Goal: Information Seeking & Learning: Learn about a topic

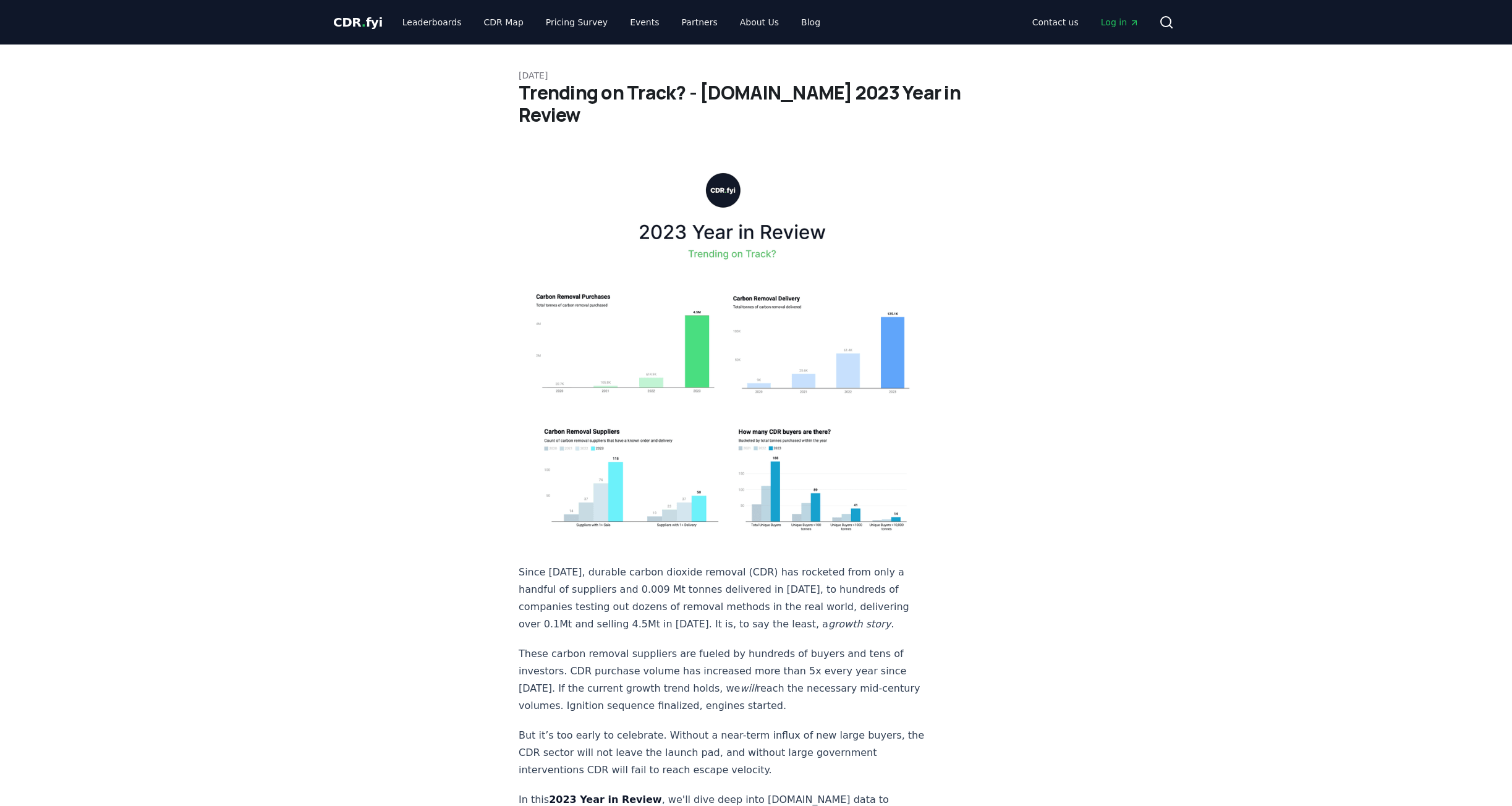
scroll to position [62, 0]
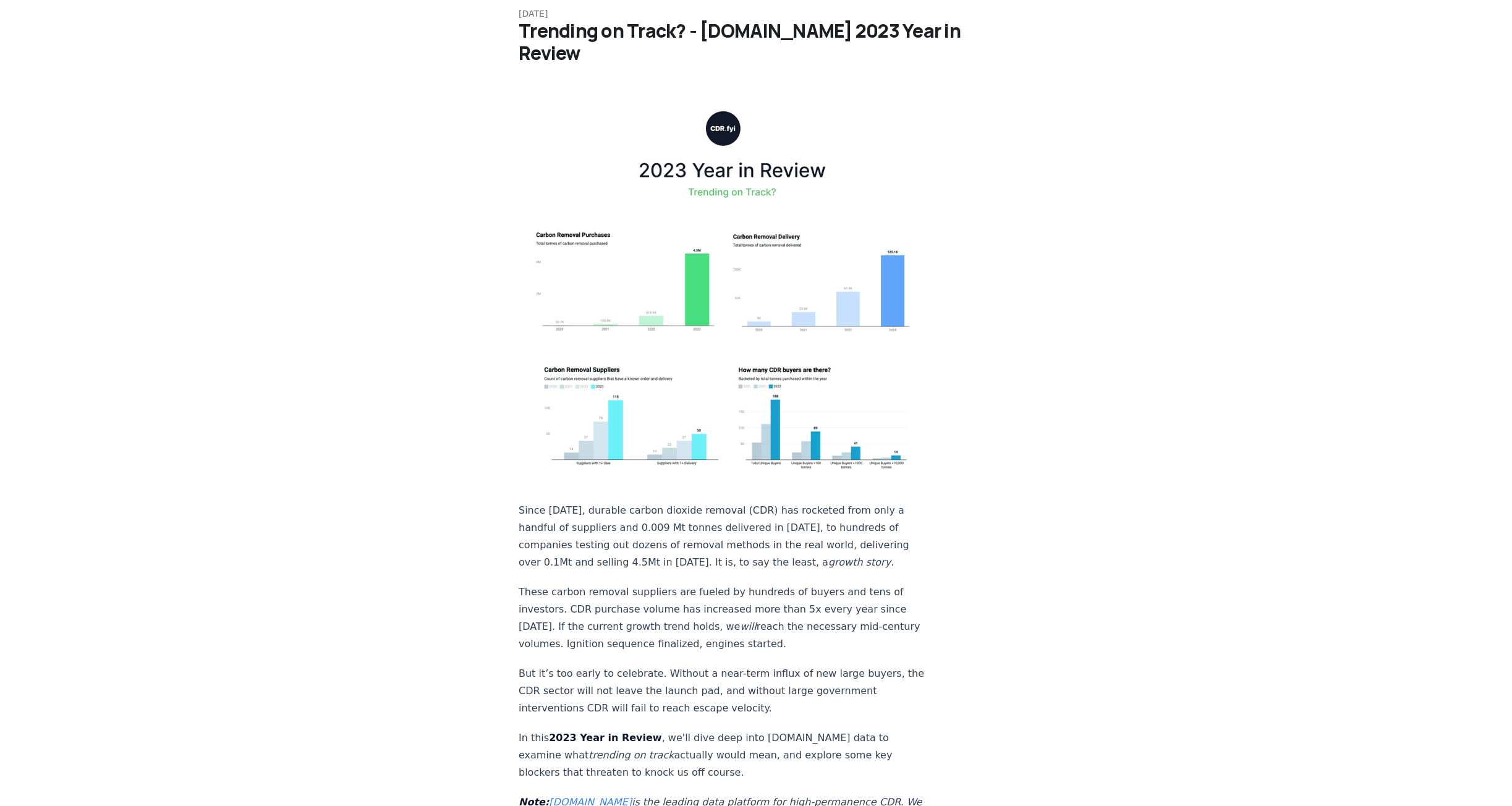
drag, startPoint x: 543, startPoint y: 603, endPoint x: 761, endPoint y: 611, distance: 218.1
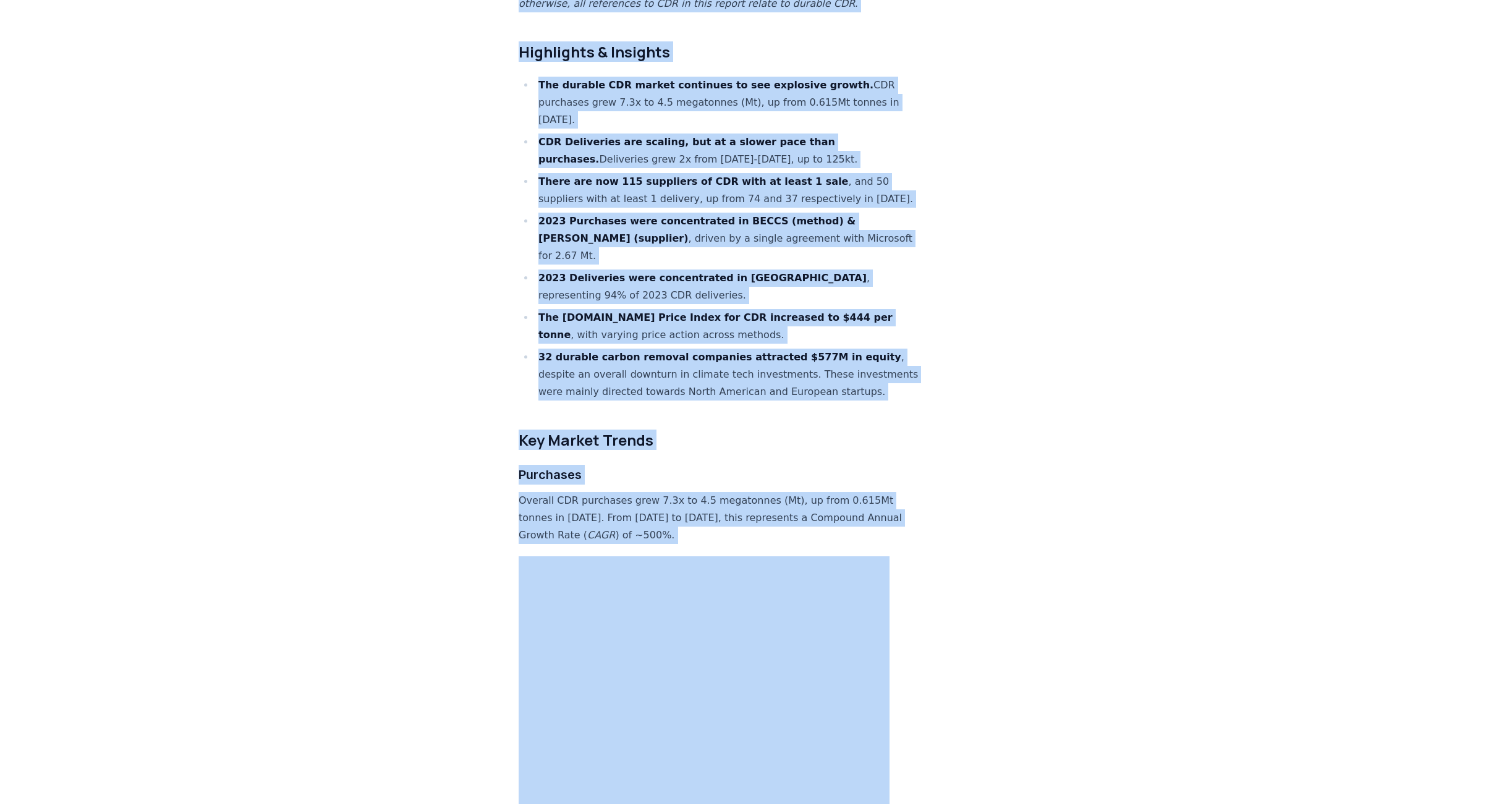
scroll to position [927, 0]
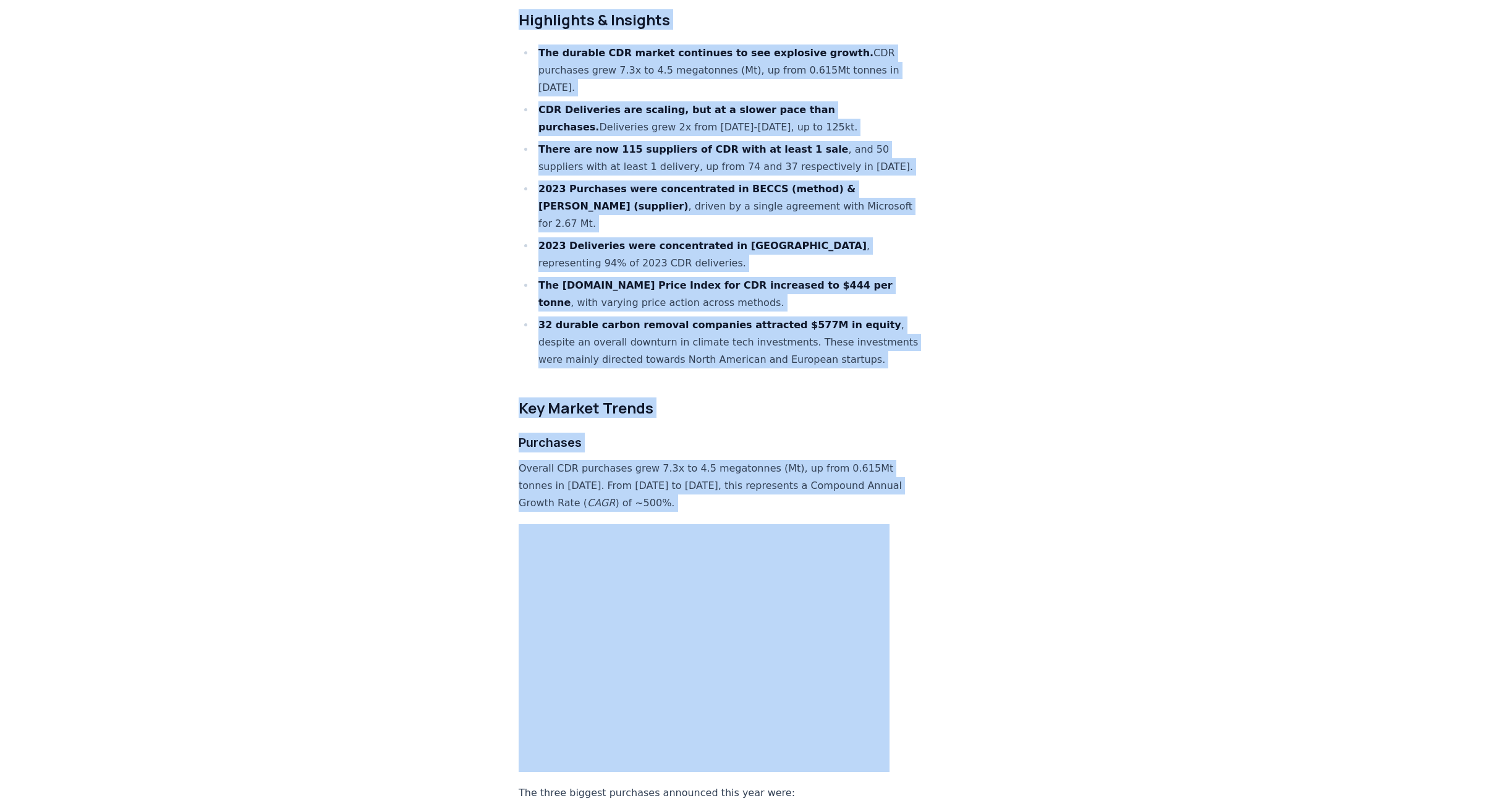
drag, startPoint x: 716, startPoint y: 603, endPoint x: 907, endPoint y: 698, distance: 213.3
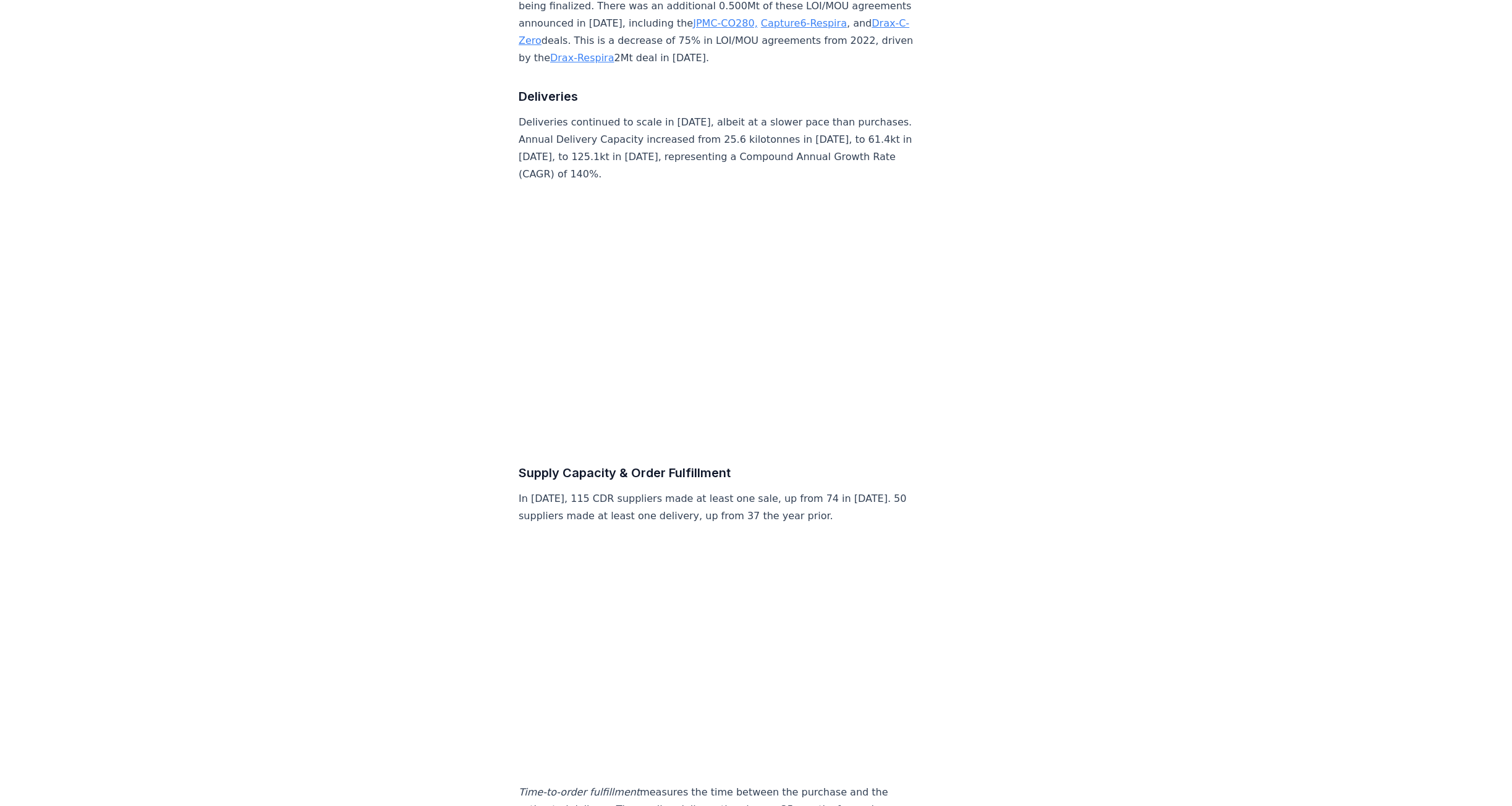
scroll to position [1977, 0]
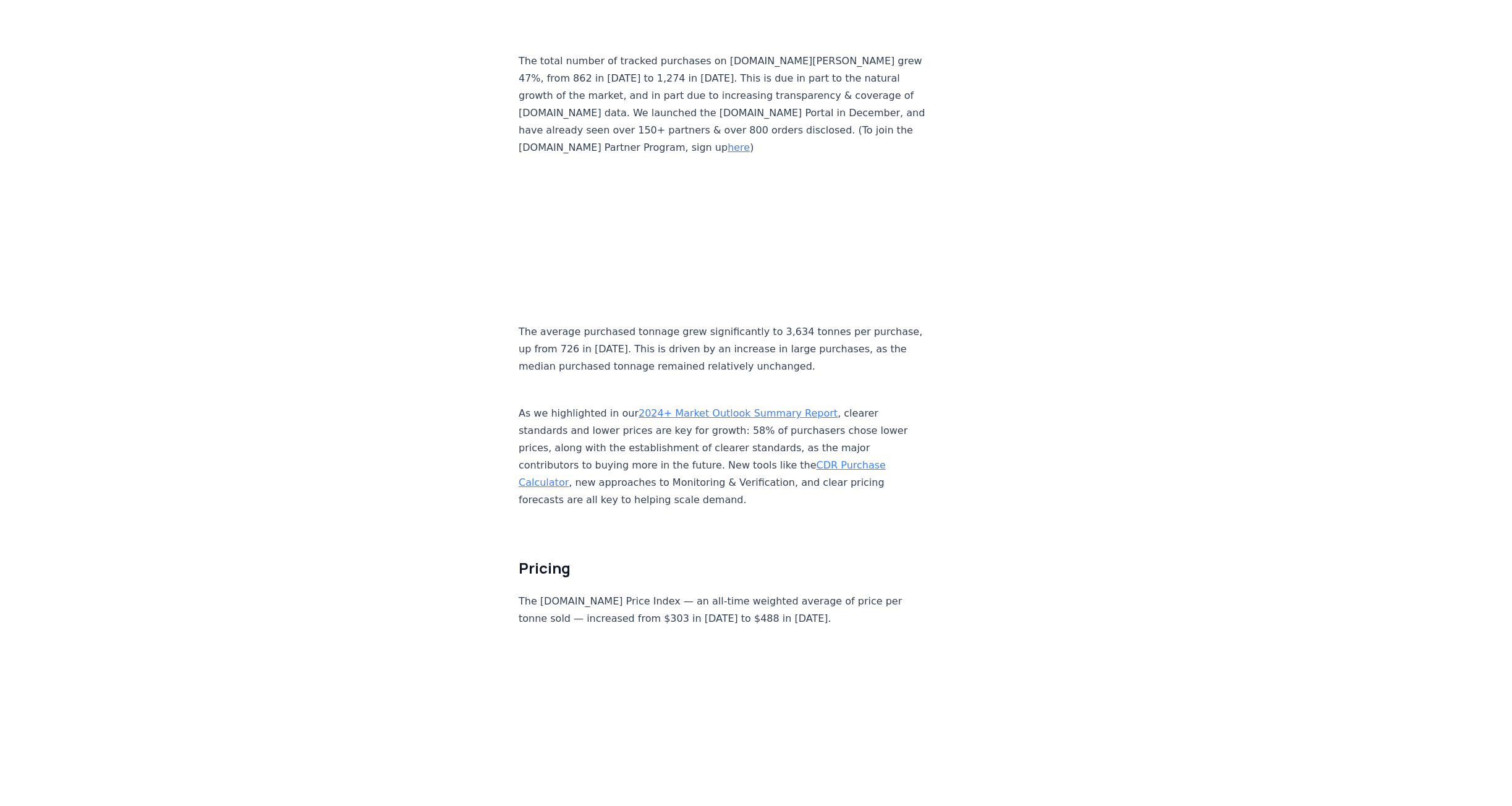
scroll to position [6117, 0]
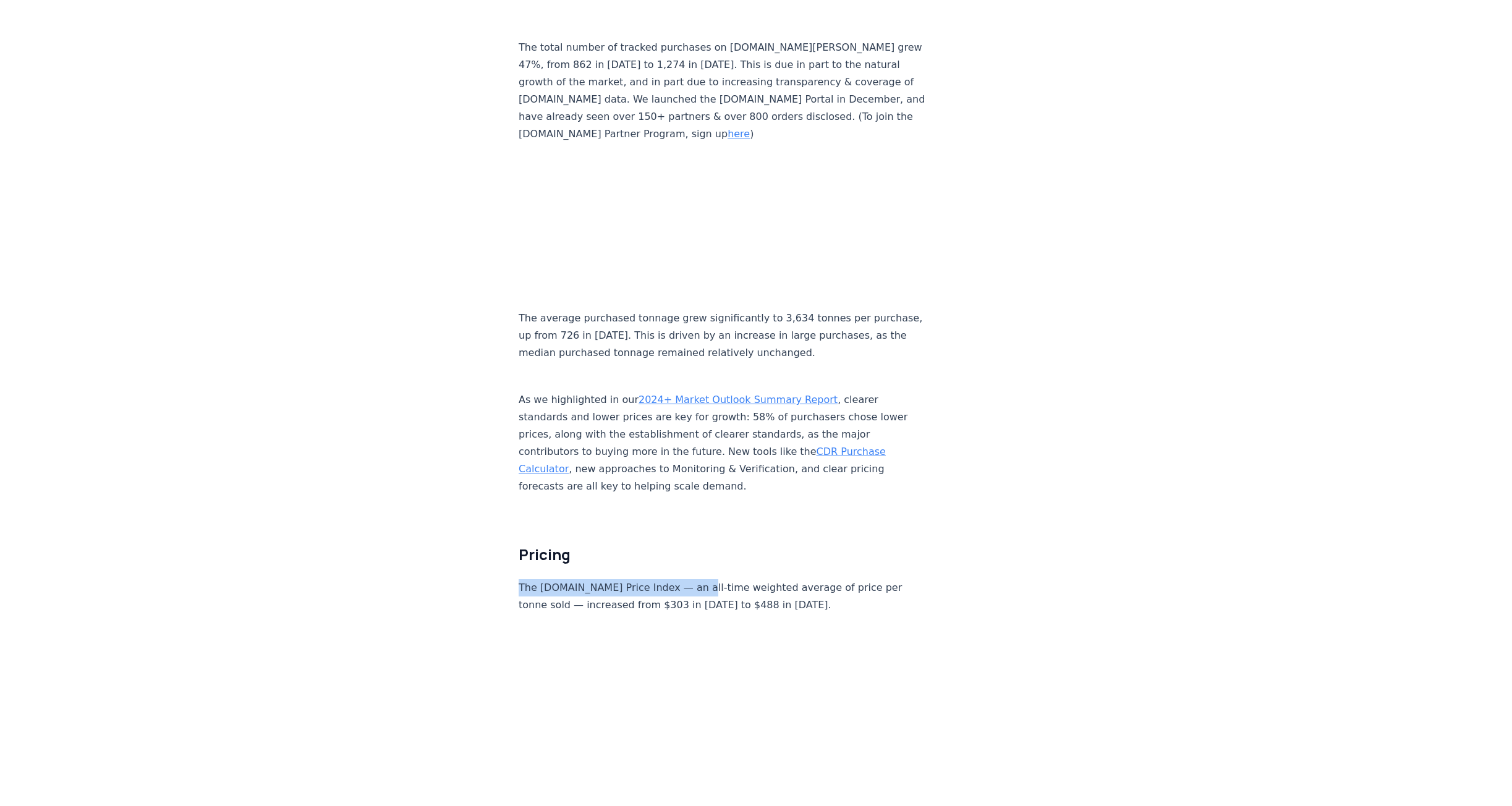
drag, startPoint x: 682, startPoint y: 518, endPoint x: 818, endPoint y: 554, distance: 140.7
click at [299, 0] on div "[DATE] Trending on Track? - [DOMAIN_NAME] 2023 Year in Review Since [DATE], dur…" at bounding box center [756, 95] width 1512 height 12335
click at [779, 579] on p "The [DOMAIN_NAME] Price Index — an all-time weighted average of price per tonne…" at bounding box center [723, 596] width 409 height 35
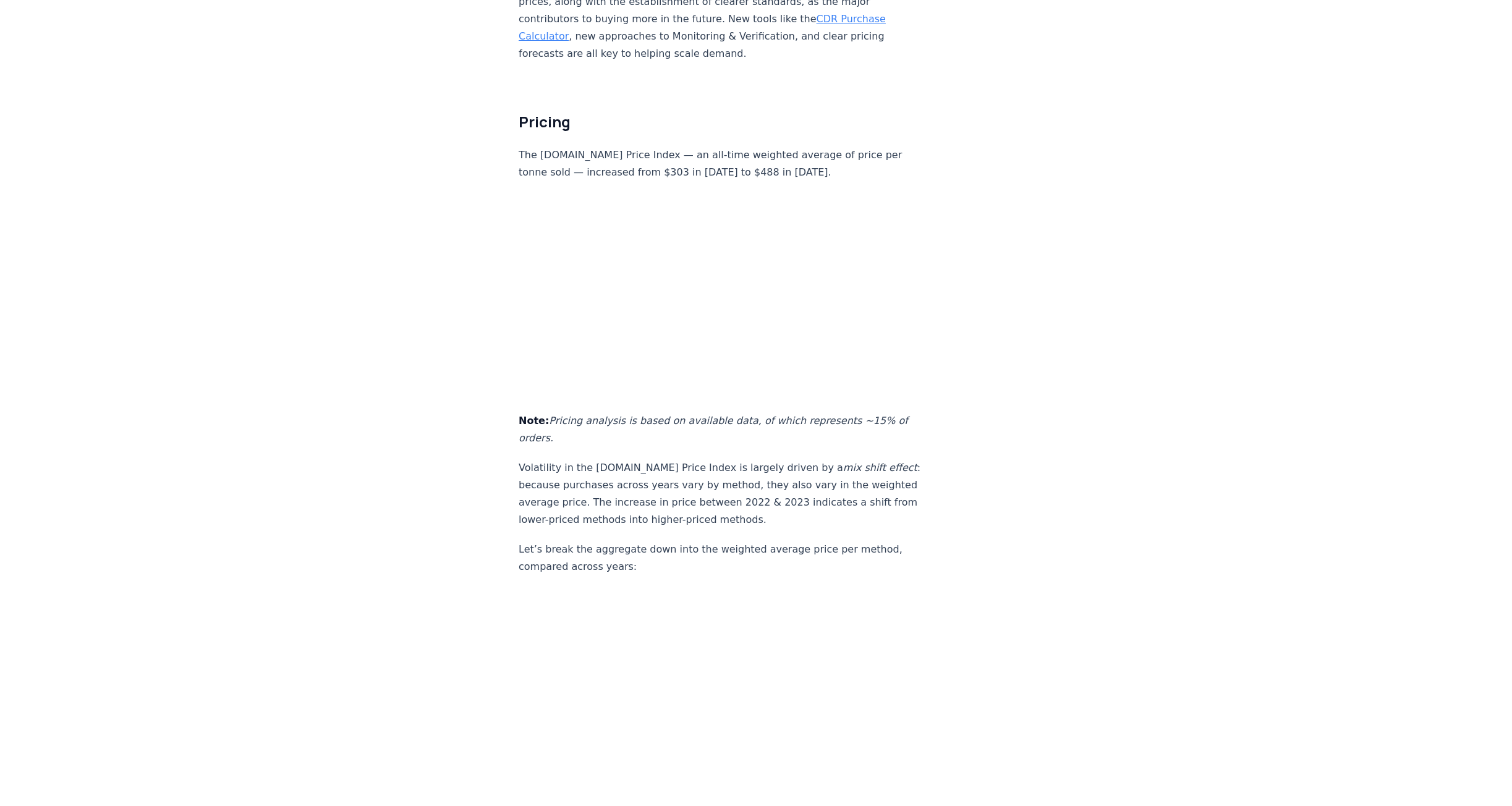
scroll to position [6612, 0]
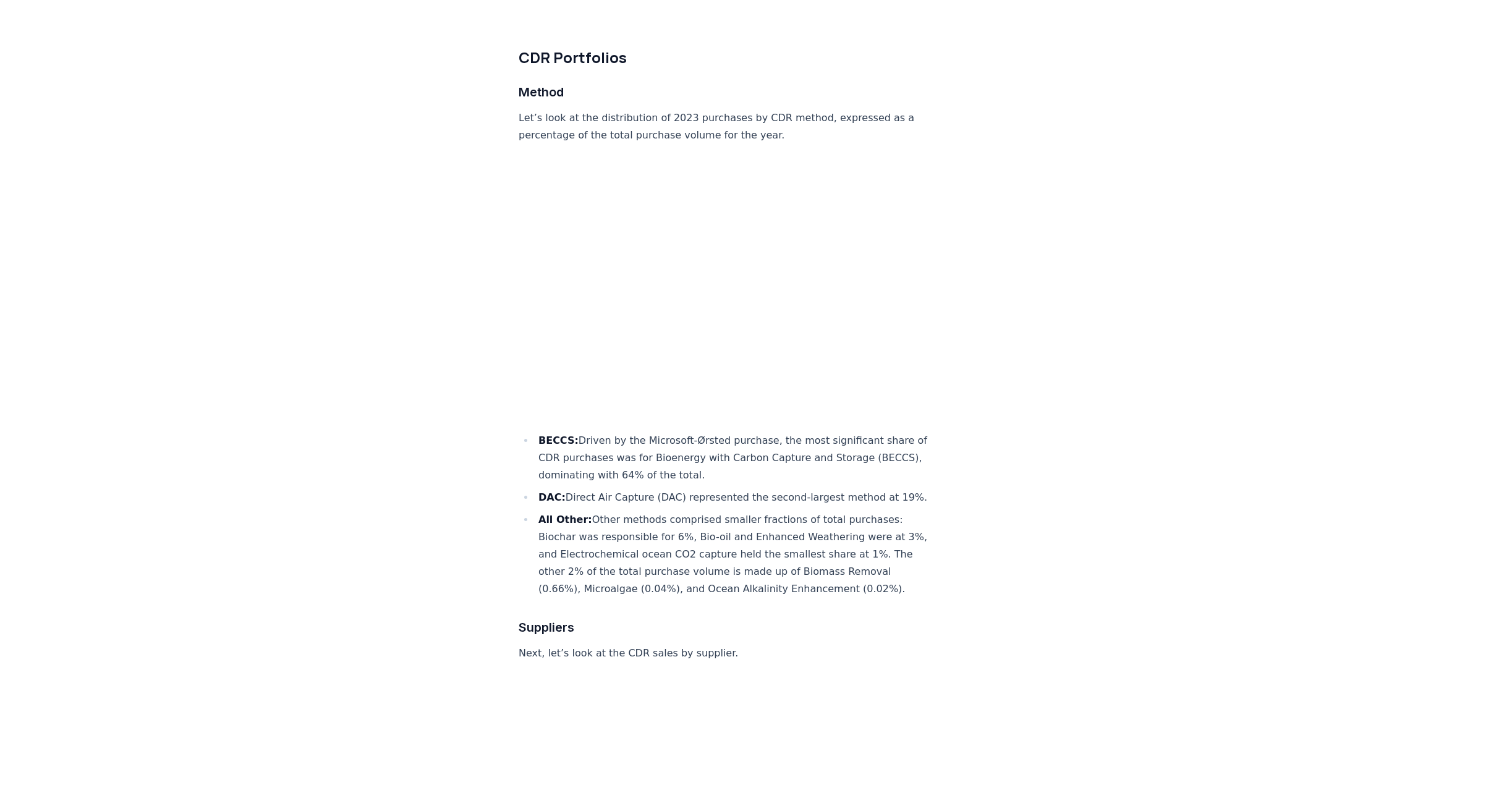
scroll to position [3151, 0]
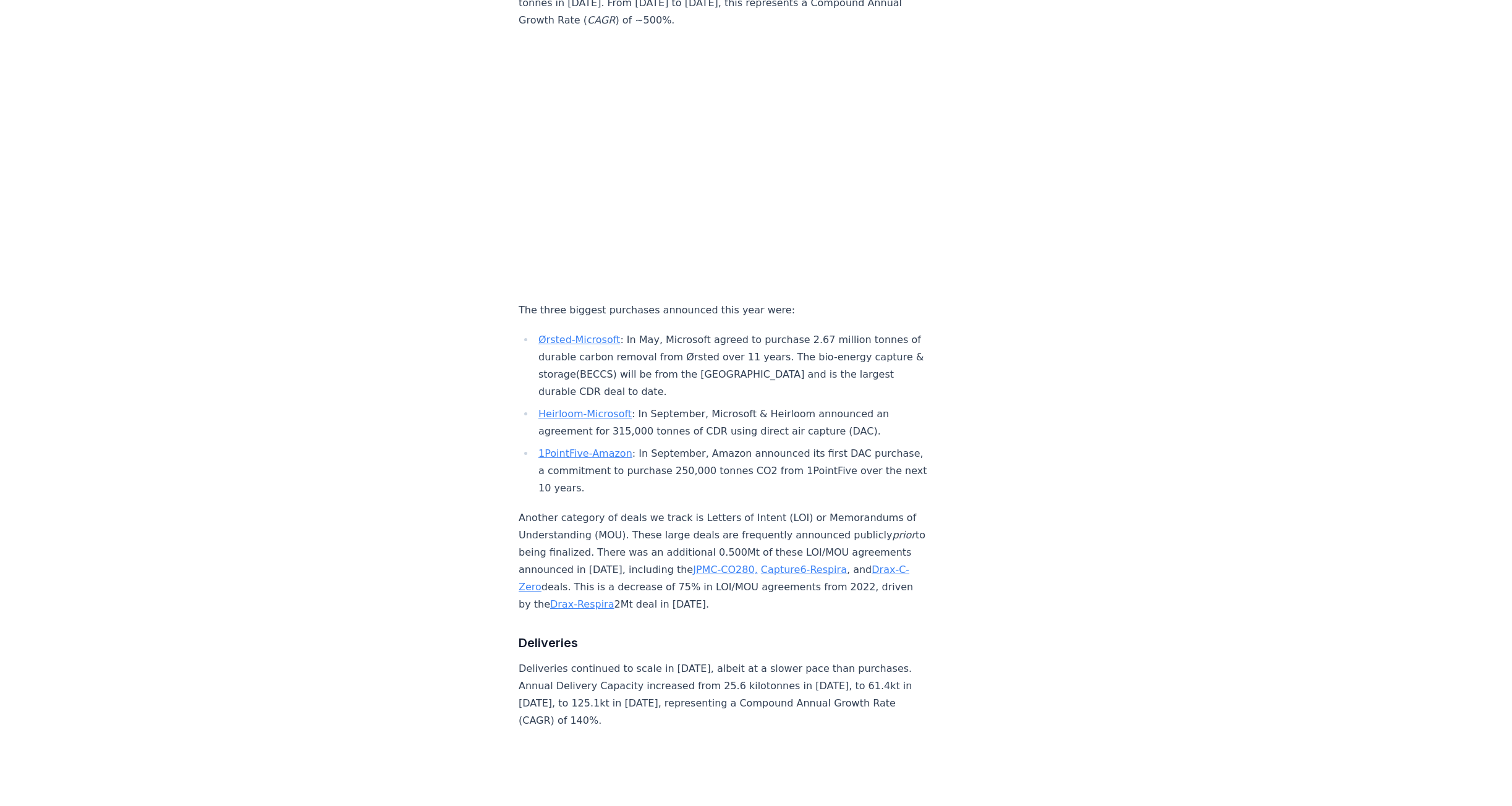
scroll to position [1421, 0]
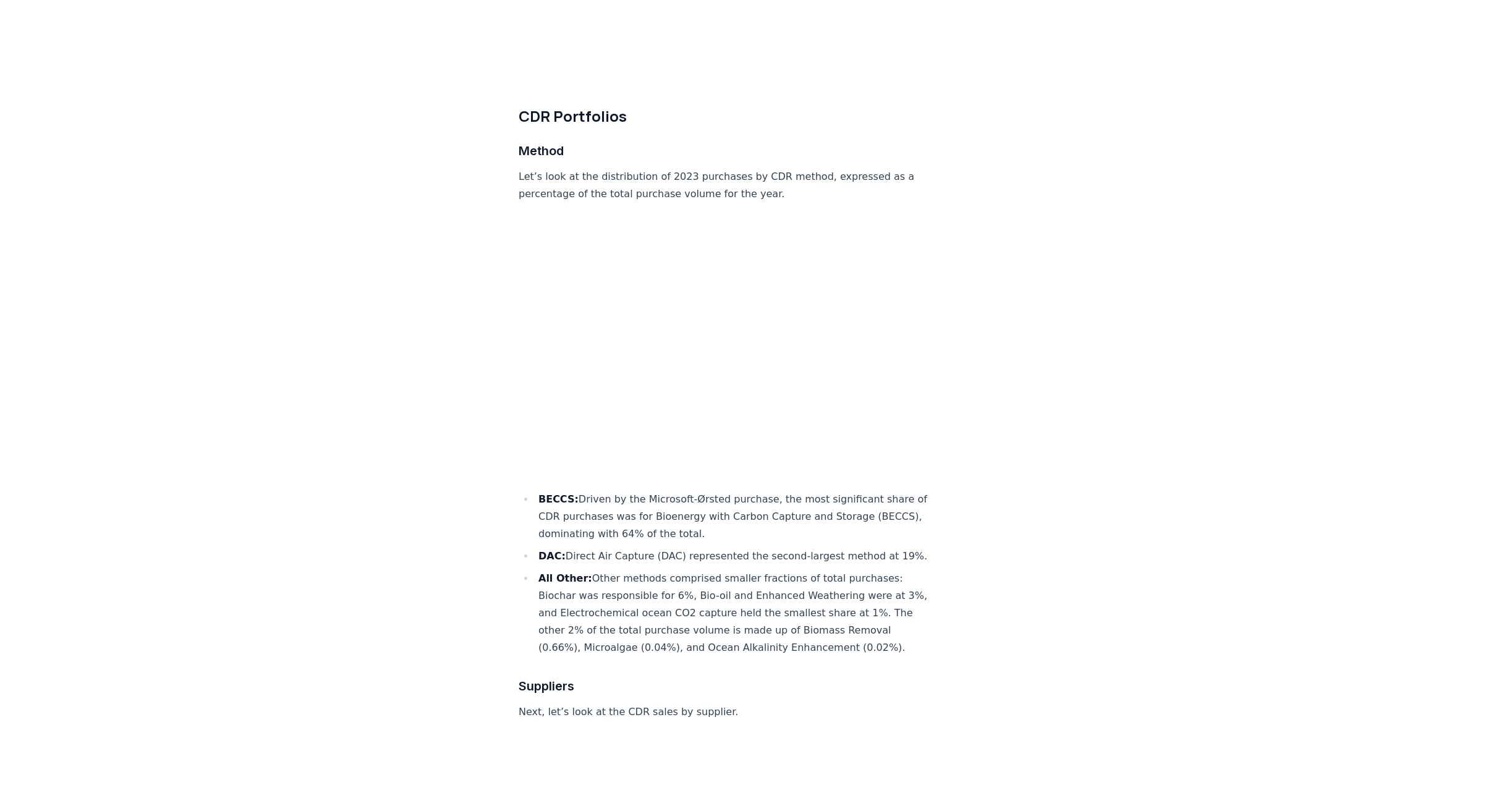
scroll to position [3336, 0]
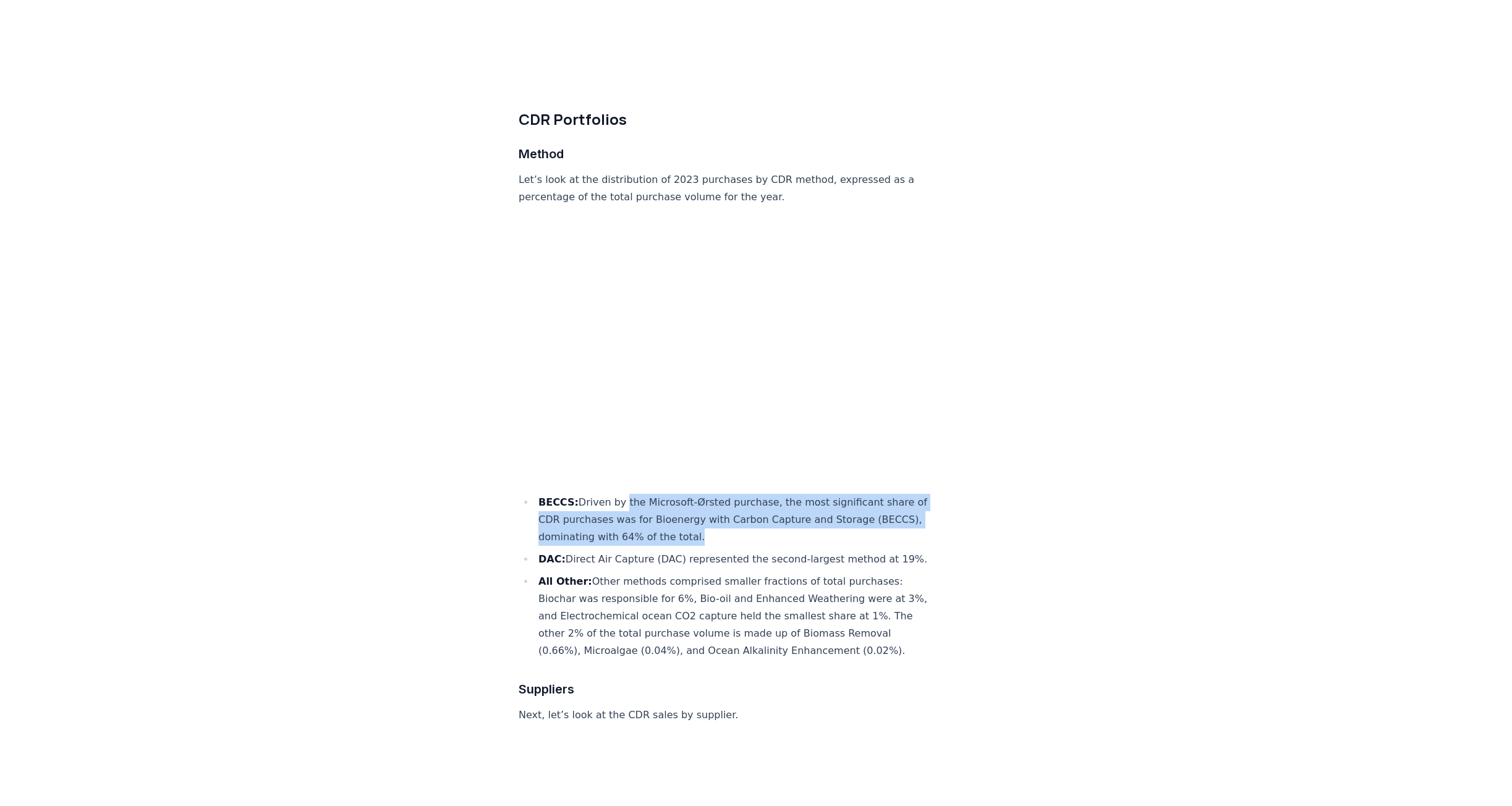
drag, startPoint x: 615, startPoint y: 430, endPoint x: 765, endPoint y: 463, distance: 153.6
click at [765, 494] on li "BECCS: Driven by the Microsoft-Ørsted purchase, the most significant share of C…" at bounding box center [731, 520] width 393 height 52
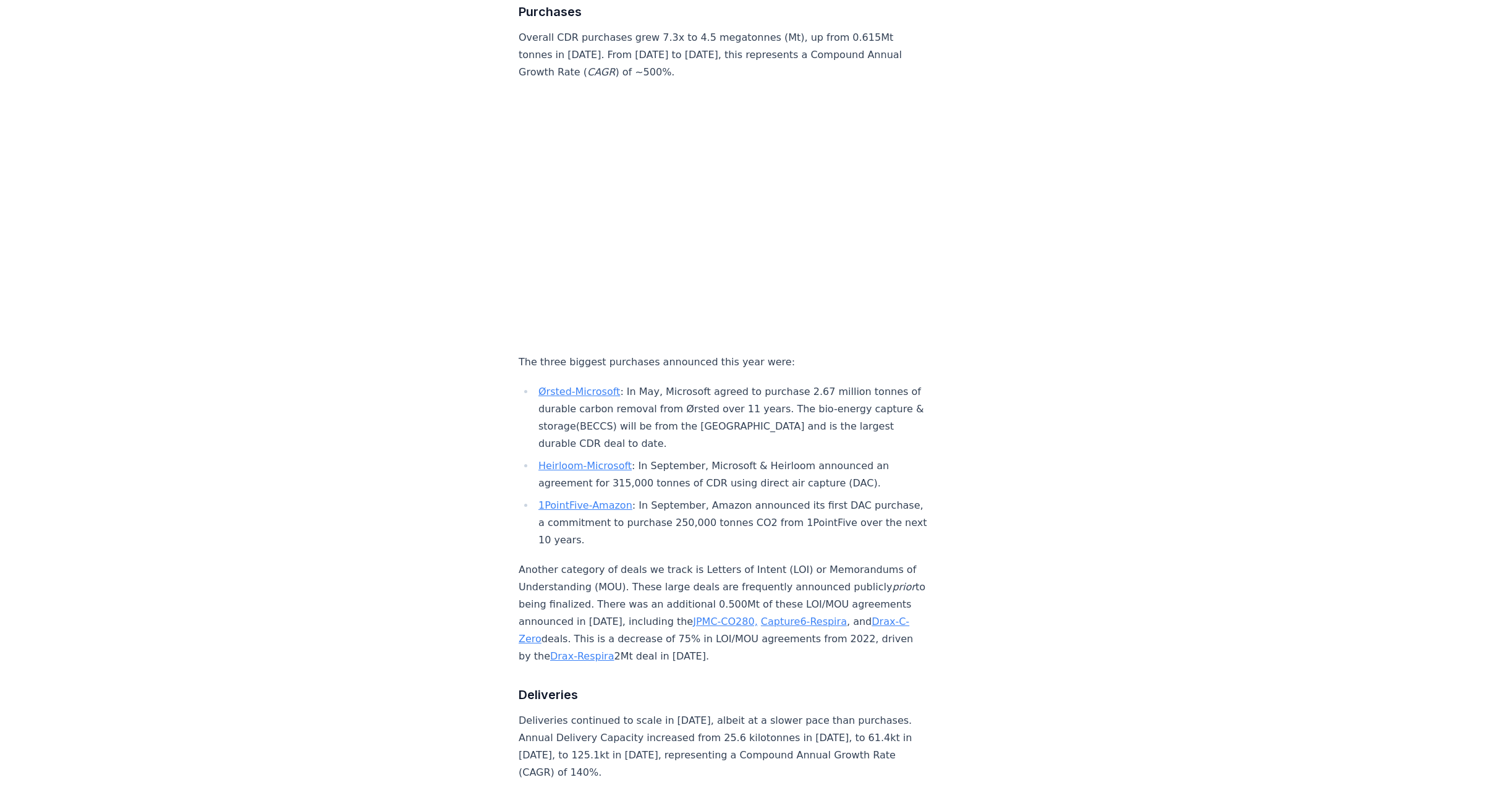
scroll to position [1359, 0]
